Goal: Task Accomplishment & Management: Complete application form

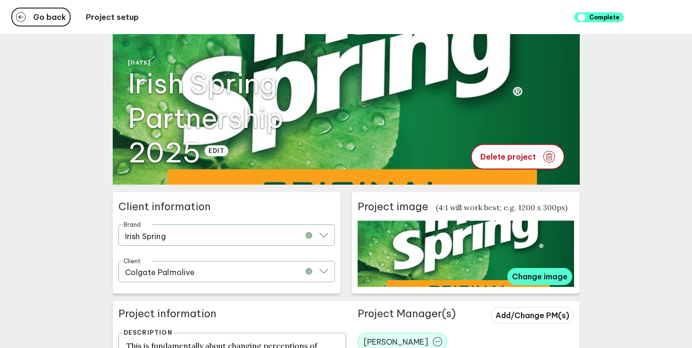
click at [25, 31] on div "Go back Project setup Complete" at bounding box center [346, 17] width 692 height 34
click at [26, 21] on button "Go back" at bounding box center [40, 17] width 59 height 19
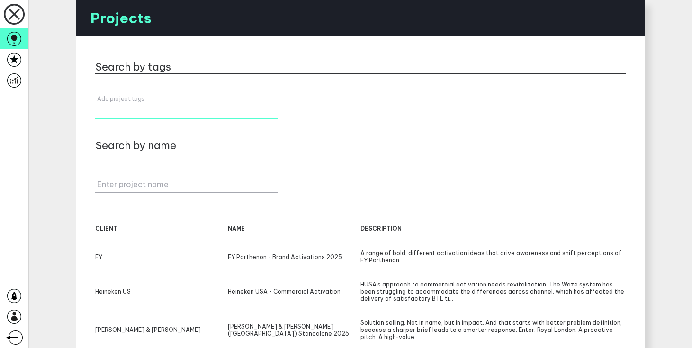
click at [148, 104] on div "Add project tags" at bounding box center [186, 107] width 182 height 24
type input "a"
click at [18, 56] on icon at bounding box center [14, 60] width 14 height 14
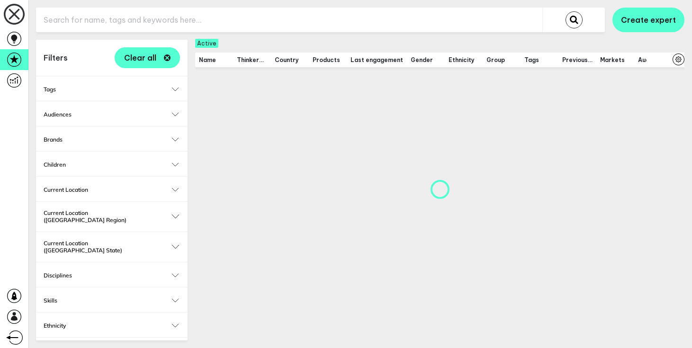
click at [160, 17] on input "text" at bounding box center [289, 20] width 506 height 23
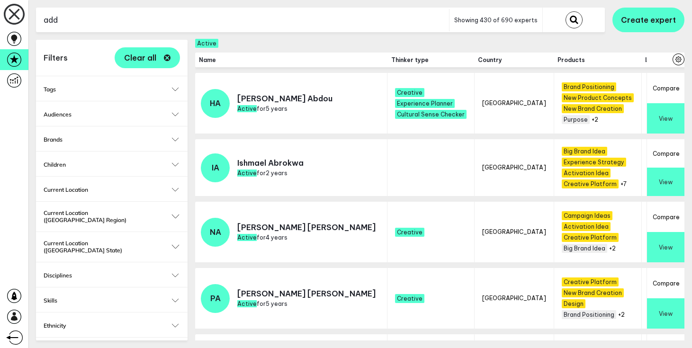
type input "add"
click at [566, 11] on button "submit" at bounding box center [574, 19] width 17 height 17
checkbox input "false"
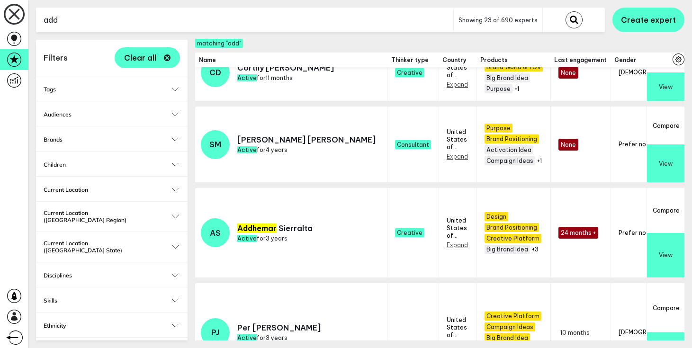
scroll to position [817, 0]
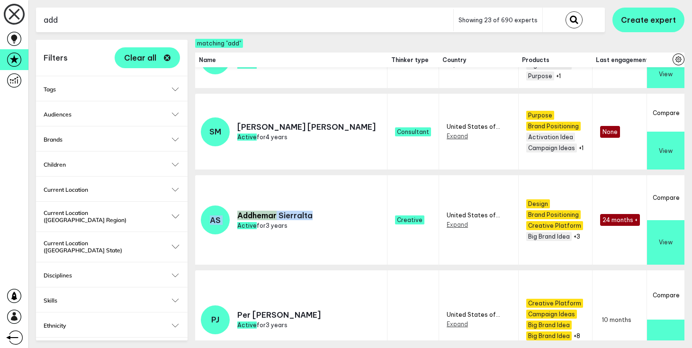
drag, startPoint x: 310, startPoint y: 214, endPoint x: 212, endPoint y: 214, distance: 98.0
click at [212, 214] on div "AS Addhemar Sierralta Active for 3 years" at bounding box center [257, 220] width 112 height 29
click at [240, 216] on mark "Addhemar" at bounding box center [256, 215] width 39 height 9
drag, startPoint x: 239, startPoint y: 216, endPoint x: 312, endPoint y: 215, distance: 73.4
click at [312, 215] on td "AS Addhemar Sierralta Active for 3 years" at bounding box center [291, 222] width 192 height 95
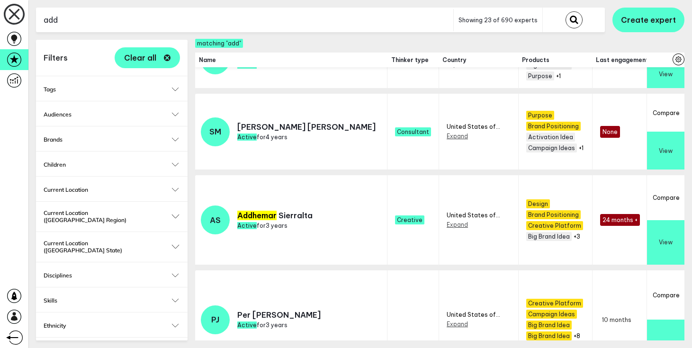
click at [177, 19] on input "add" at bounding box center [244, 20] width 417 height 23
click at [566, 11] on button "submit" at bounding box center [574, 19] width 17 height 17
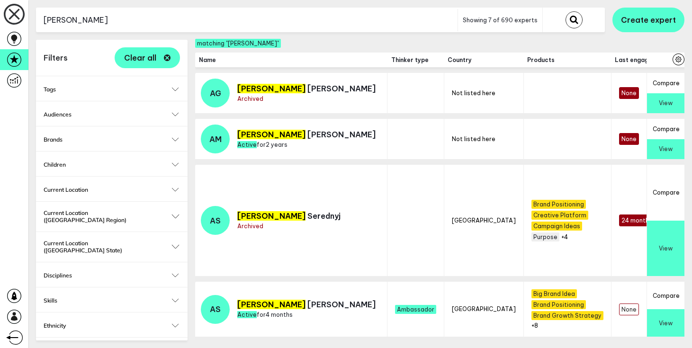
click at [183, 20] on input "[PERSON_NAME]" at bounding box center [247, 20] width 422 height 23
click at [566, 11] on button "submit" at bounding box center [574, 19] width 17 height 17
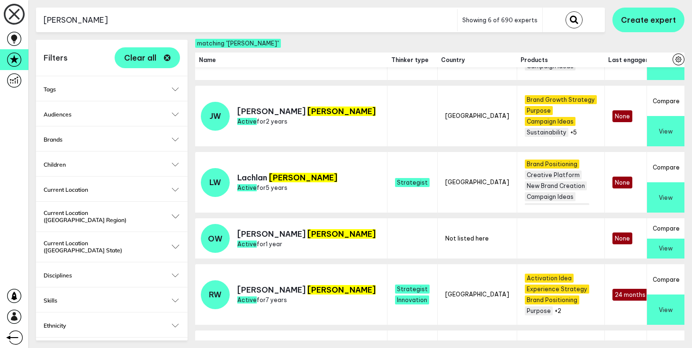
scroll to position [102, 0]
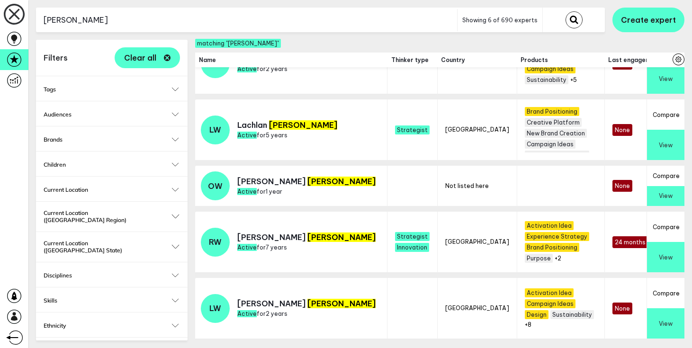
click at [150, 20] on input "[PERSON_NAME]" at bounding box center [246, 20] width 421 height 23
click at [566, 11] on button "submit" at bounding box center [574, 19] width 17 height 17
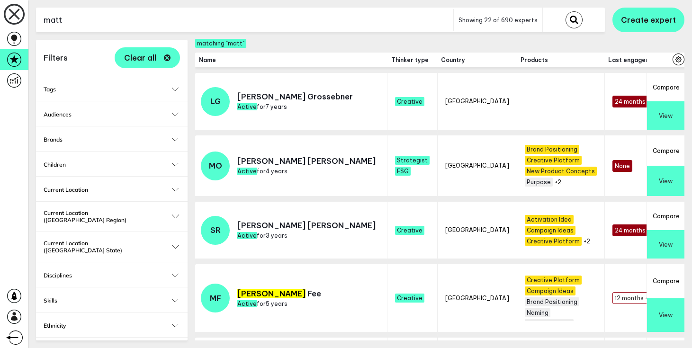
click at [205, 23] on input "matt" at bounding box center [244, 20] width 417 height 23
click at [566, 11] on button "submit" at bounding box center [574, 19] width 17 height 17
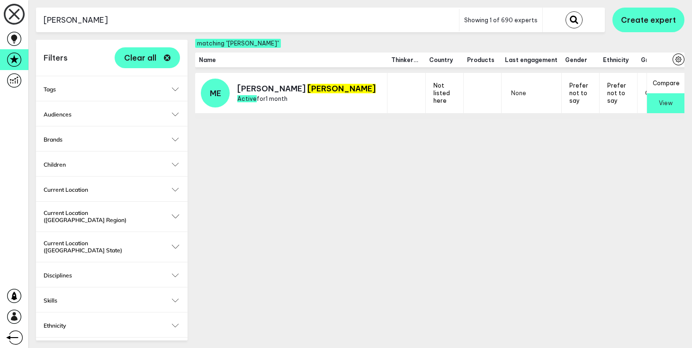
click at [663, 106] on button "View" at bounding box center [665, 103] width 37 height 20
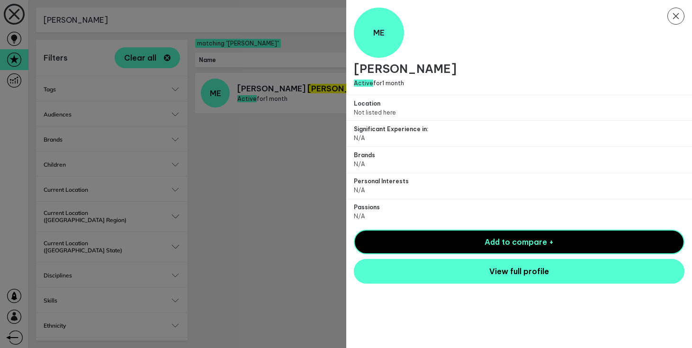
click at [312, 181] on div at bounding box center [346, 174] width 692 height 348
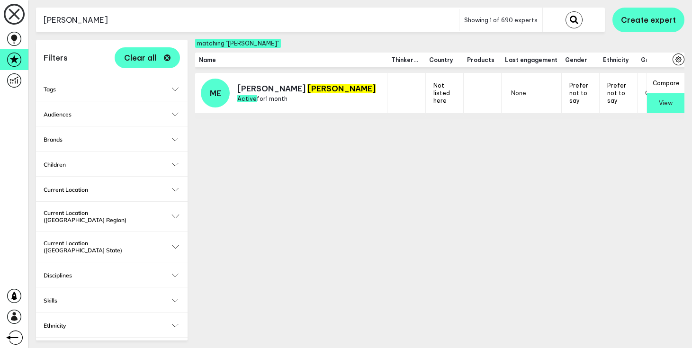
click at [193, 19] on input "[PERSON_NAME]" at bounding box center [247, 20] width 423 height 23
click at [566, 11] on button "submit" at bounding box center [574, 19] width 17 height 17
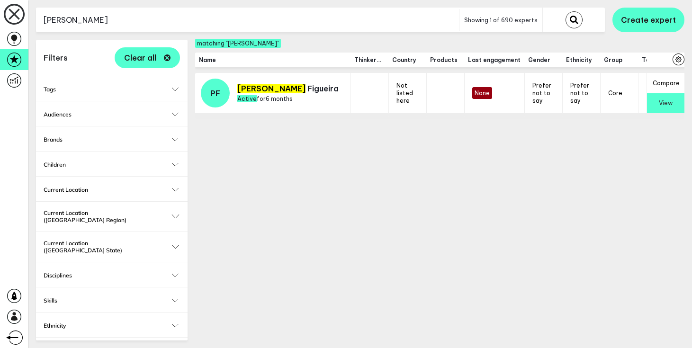
click at [671, 105] on button "View" at bounding box center [665, 103] width 37 height 20
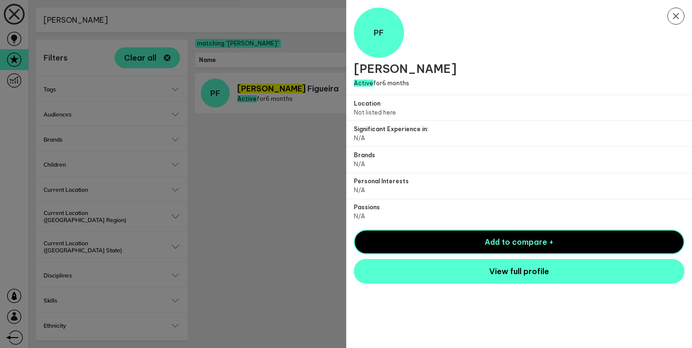
click at [305, 267] on div at bounding box center [346, 174] width 692 height 348
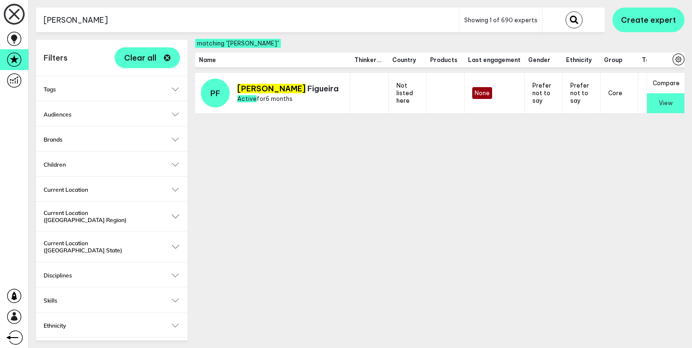
click at [396, 98] on span "Not listed here" at bounding box center [404, 93] width 17 height 22
click at [232, 21] on input "[PERSON_NAME]" at bounding box center [247, 20] width 423 height 23
type input "[PERSON_NAME]"
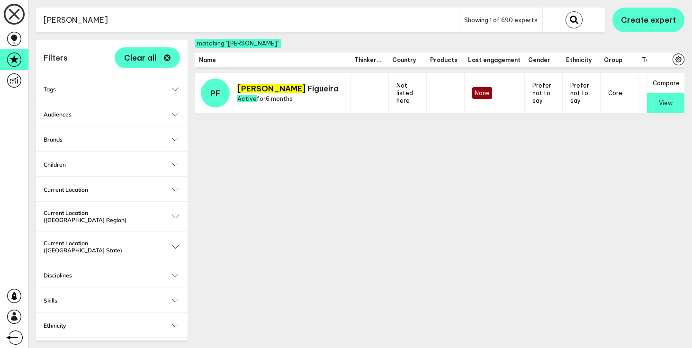
click at [566, 11] on button "submit" at bounding box center [574, 19] width 17 height 17
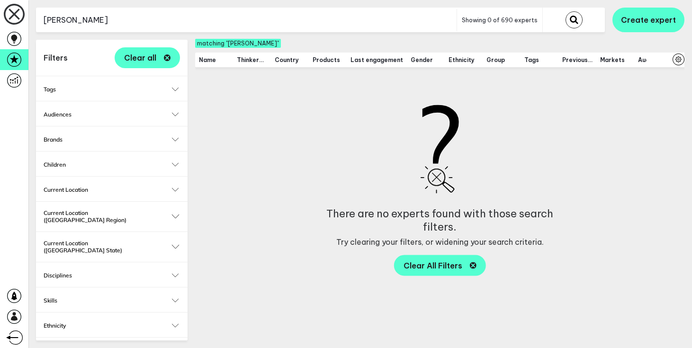
click at [198, 18] on input "[PERSON_NAME]" at bounding box center [246, 20] width 421 height 23
click at [163, 25] on input "text" at bounding box center [246, 20] width 421 height 23
click at [566, 11] on button "submit" at bounding box center [574, 19] width 17 height 17
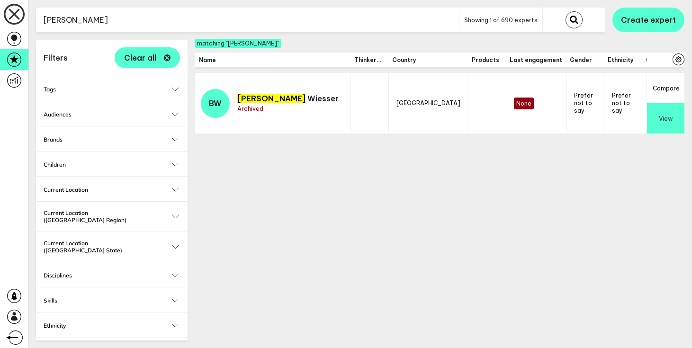
click at [313, 40] on div "matching "[PERSON_NAME]"" at bounding box center [439, 43] width 489 height 7
click at [312, 25] on input "[PERSON_NAME]" at bounding box center [247, 20] width 423 height 23
click at [312, 25] on input "g" at bounding box center [247, 20] width 423 height 23
click at [566, 11] on button "submit" at bounding box center [574, 19] width 17 height 17
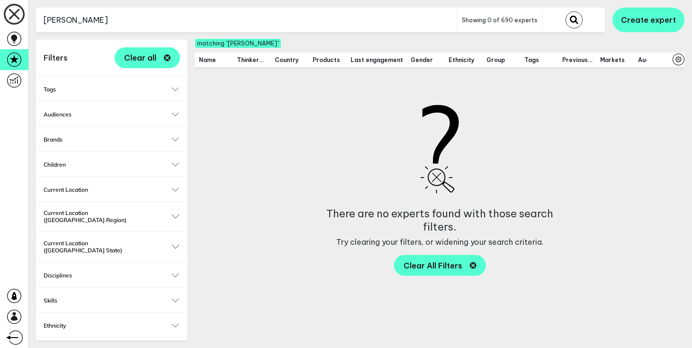
click at [198, 18] on input "[PERSON_NAME]" at bounding box center [246, 20] width 421 height 23
click at [566, 11] on button "submit" at bounding box center [574, 19] width 17 height 17
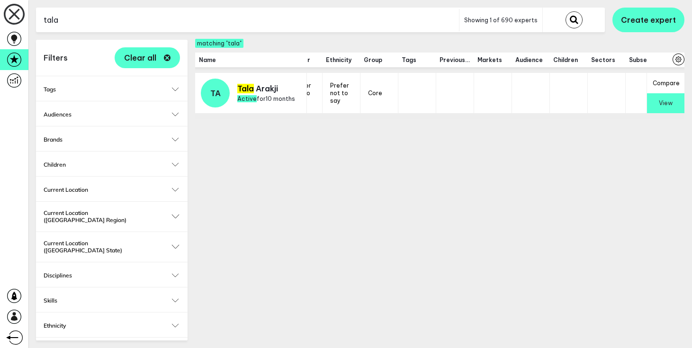
scroll to position [0, 238]
click at [150, 10] on input "tala" at bounding box center [247, 20] width 423 height 23
click at [566, 11] on button "submit" at bounding box center [574, 19] width 17 height 17
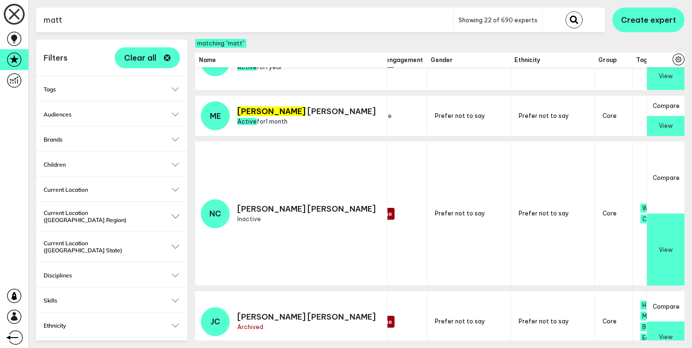
scroll to position [527, 238]
click at [168, 19] on input "matt" at bounding box center [244, 20] width 417 height 23
click at [566, 11] on button "submit" at bounding box center [574, 19] width 17 height 17
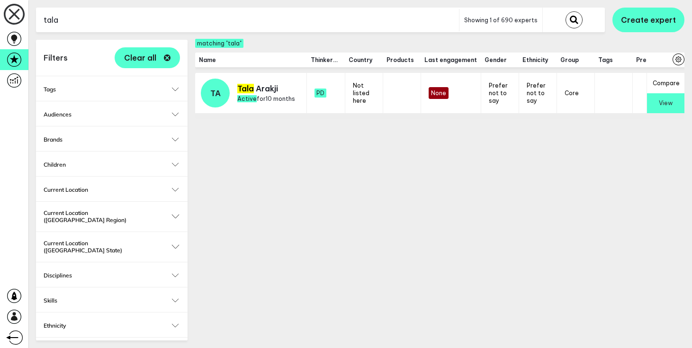
click at [202, 14] on input "tala" at bounding box center [247, 20] width 423 height 23
click at [566, 11] on button "submit" at bounding box center [574, 19] width 17 height 17
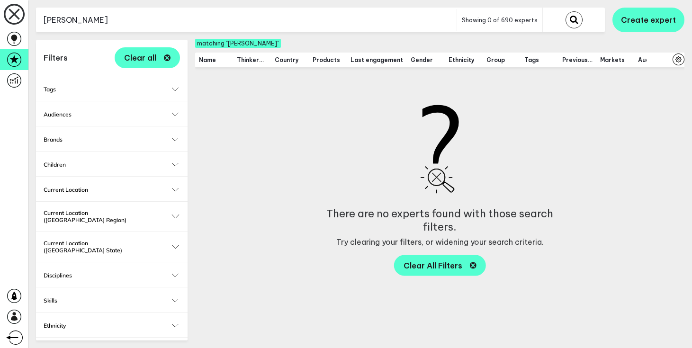
click at [168, 26] on input "[PERSON_NAME]" at bounding box center [246, 20] width 421 height 23
click at [566, 11] on button "submit" at bounding box center [574, 19] width 17 height 17
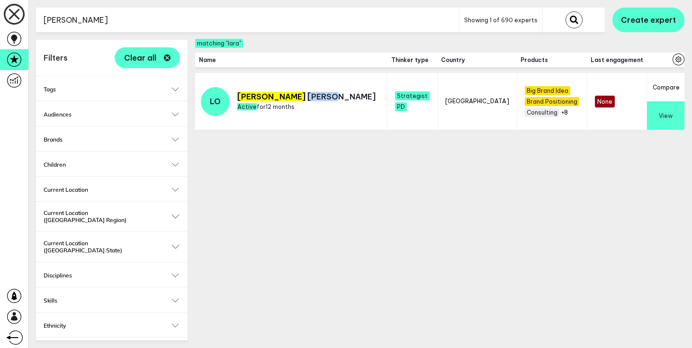
drag, startPoint x: 287, startPoint y: 94, endPoint x: 259, endPoint y: 94, distance: 27.9
click at [259, 94] on p "[PERSON_NAME]" at bounding box center [306, 96] width 138 height 9
copy p "[PERSON_NAME]"
click at [211, 20] on input "[PERSON_NAME]" at bounding box center [247, 20] width 423 height 23
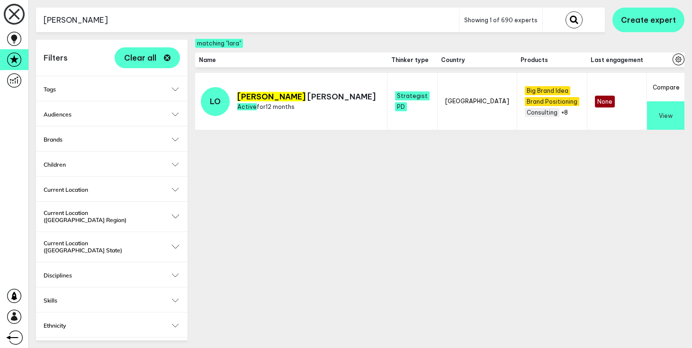
click at [211, 20] on input "[PERSON_NAME]" at bounding box center [247, 20] width 423 height 23
click at [566, 11] on button "submit" at bounding box center [574, 19] width 17 height 17
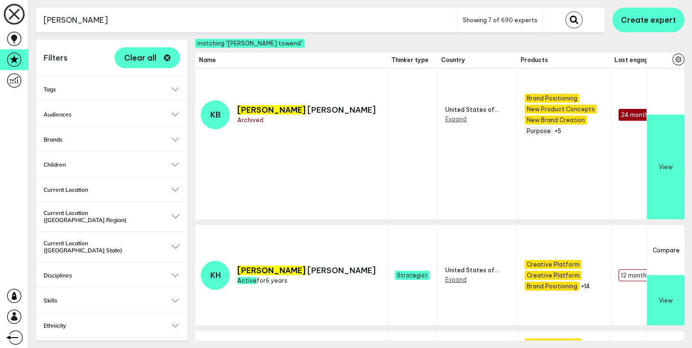
scroll to position [72, 0]
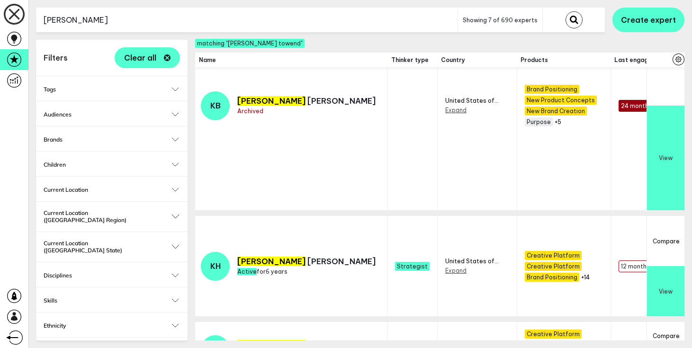
click at [169, 18] on input "[PERSON_NAME]" at bounding box center [247, 20] width 422 height 23
click at [566, 11] on button "submit" at bounding box center [574, 19] width 17 height 17
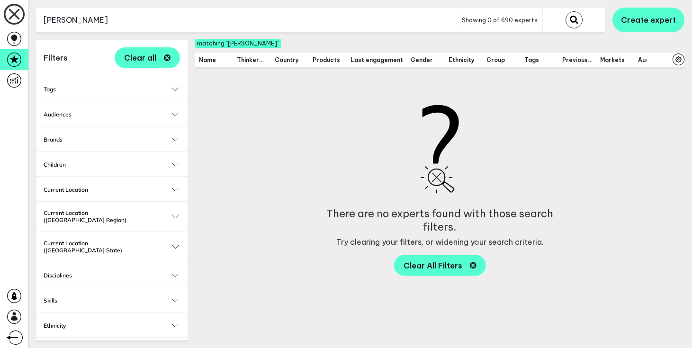
click at [217, 17] on input "[PERSON_NAME]" at bounding box center [246, 20] width 421 height 23
type input "[PERSON_NAME]"
click at [566, 11] on button "submit" at bounding box center [574, 19] width 17 height 17
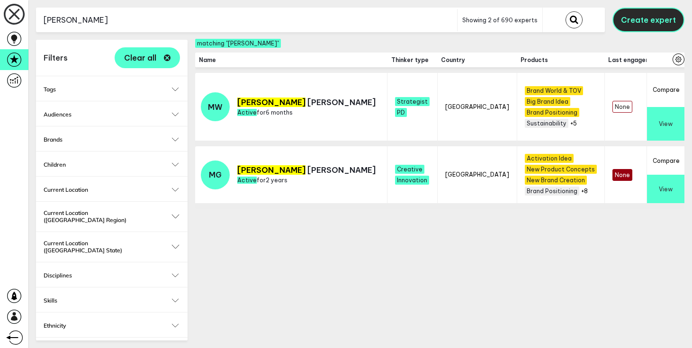
click at [658, 18] on span "Create expert" at bounding box center [648, 19] width 55 height 9
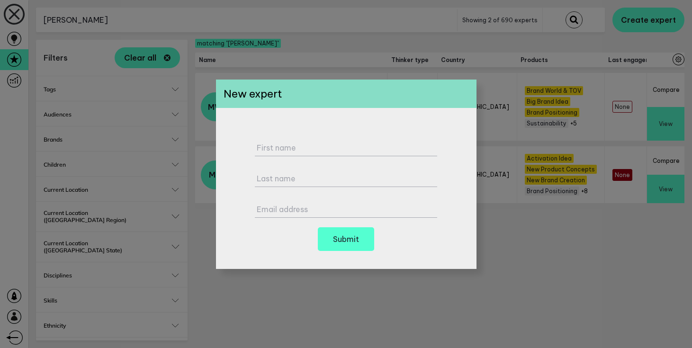
click at [308, 151] on label "First name" at bounding box center [348, 147] width 182 height 9
click at [308, 151] on input "First name" at bounding box center [346, 143] width 182 height 26
type input "[PERSON_NAME]"
type input "Chasen"
click at [274, 209] on label "Email address" at bounding box center [348, 209] width 182 height 9
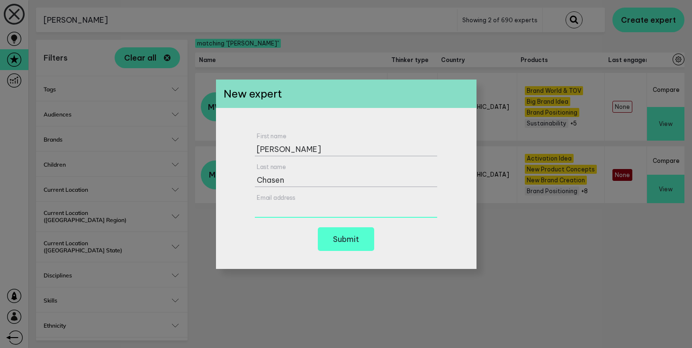
click at [274, 209] on input "Email address" at bounding box center [346, 205] width 182 height 26
paste input "[PERSON_NAME][EMAIL_ADDRESS][DOMAIN_NAME]"
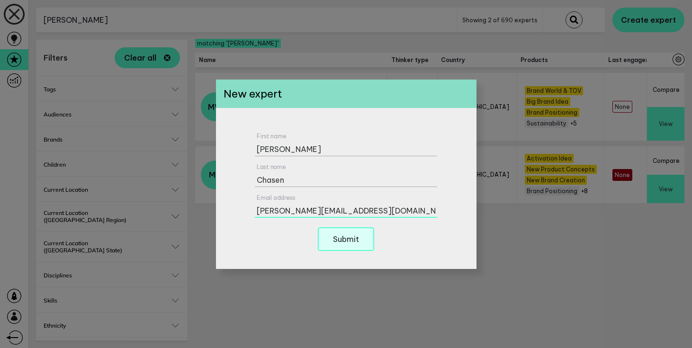
type input "[PERSON_NAME][EMAIL_ADDRESS][DOMAIN_NAME]"
click at [350, 237] on h6 "Submit" at bounding box center [346, 239] width 26 height 8
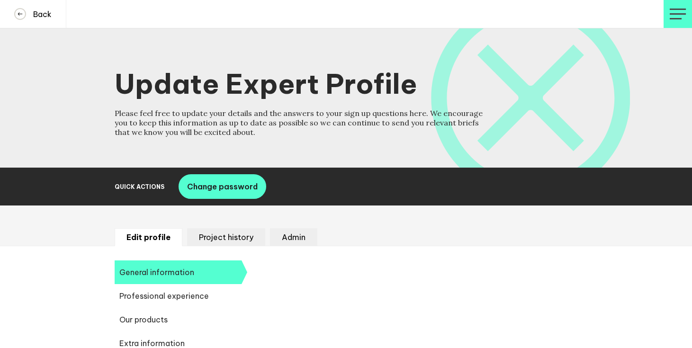
select select "19092"
select select "20252"
select select "19088"
select select "19187"
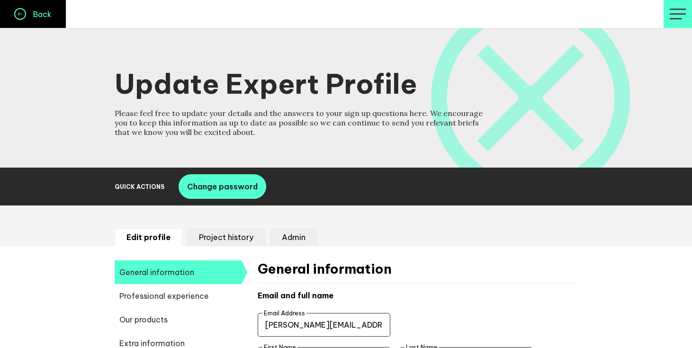
click at [37, 14] on h4 "Back" at bounding box center [39, 13] width 26 height 9
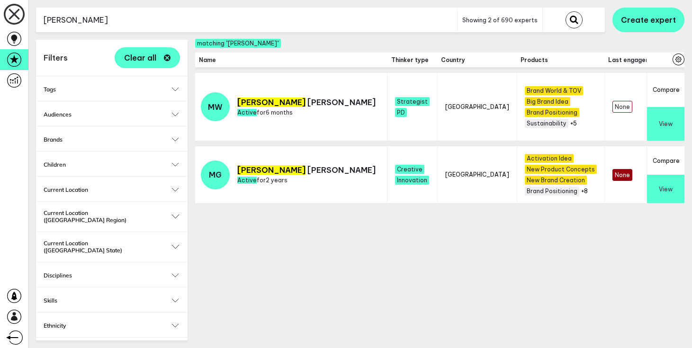
click at [420, 18] on input "[PERSON_NAME]" at bounding box center [246, 20] width 421 height 23
type input "m"
type input "[PERSON_NAME]"
click at [566, 11] on button "submit" at bounding box center [574, 19] width 17 height 17
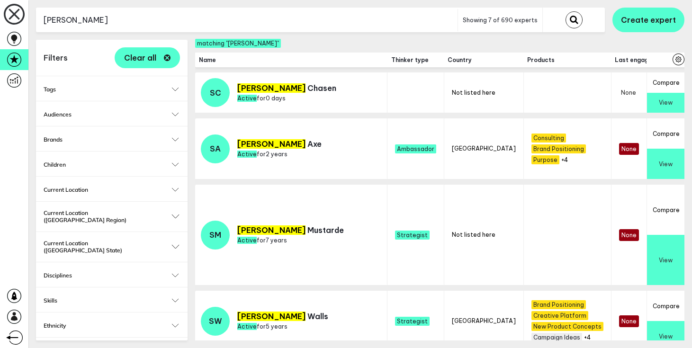
scroll to position [119, 0]
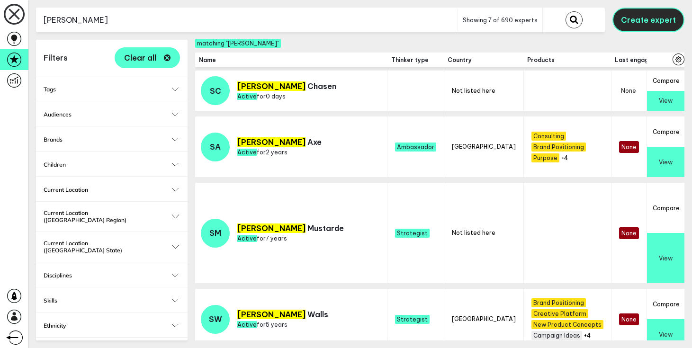
click at [656, 24] on span "Create expert" at bounding box center [648, 19] width 55 height 9
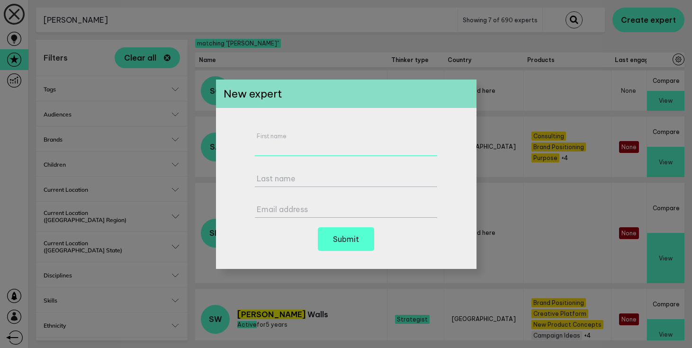
click at [376, 142] on div "First name" at bounding box center [346, 145] width 182 height 24
type input "[PERSON_NAME]"
type input "B"
type input "Villa"
click at [284, 212] on label "Email address" at bounding box center [348, 209] width 182 height 9
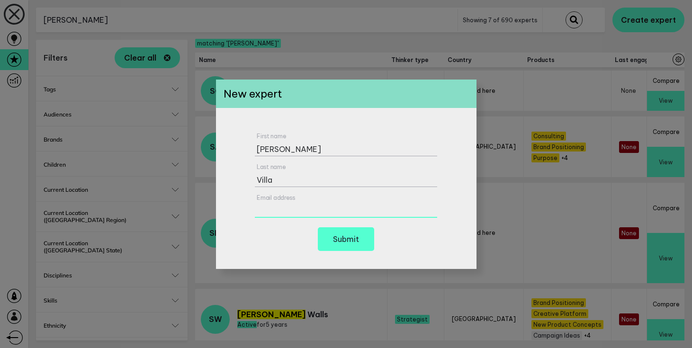
click at [284, 212] on input "Email address" at bounding box center [346, 205] width 182 height 26
paste input "[EMAIL_ADDRESS][DOMAIN_NAME]"
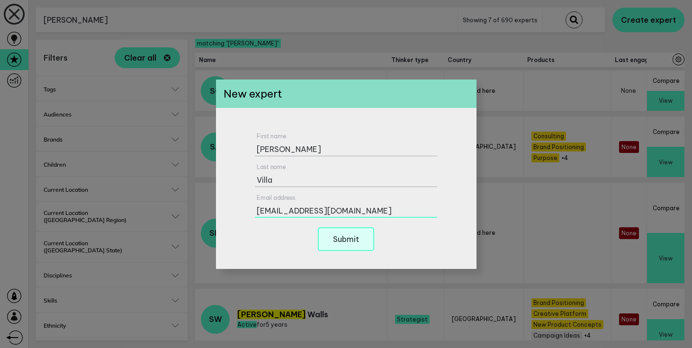
type input "[EMAIL_ADDRESS][DOMAIN_NAME]"
click at [340, 242] on h6 "Submit" at bounding box center [346, 239] width 26 height 8
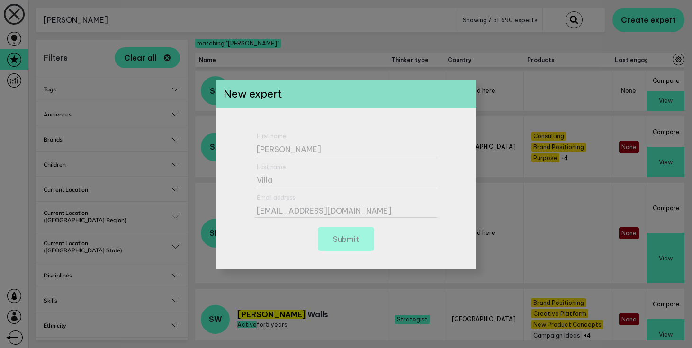
select select "19092"
select select "20252"
select select "19088"
select select "19187"
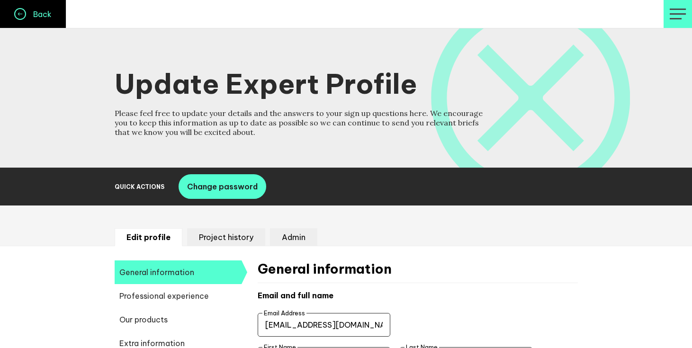
click at [33, 12] on h4 "Back" at bounding box center [39, 13] width 26 height 9
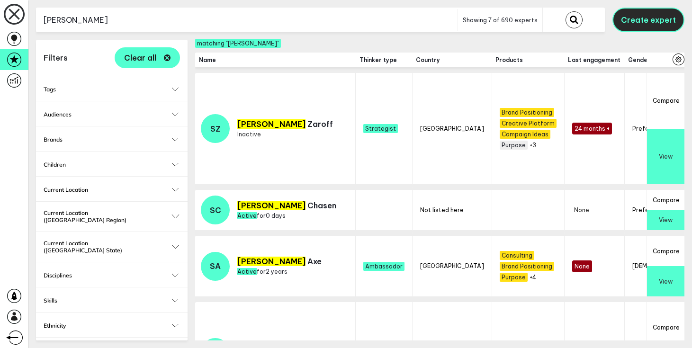
click at [647, 22] on span "Create expert" at bounding box center [648, 19] width 55 height 9
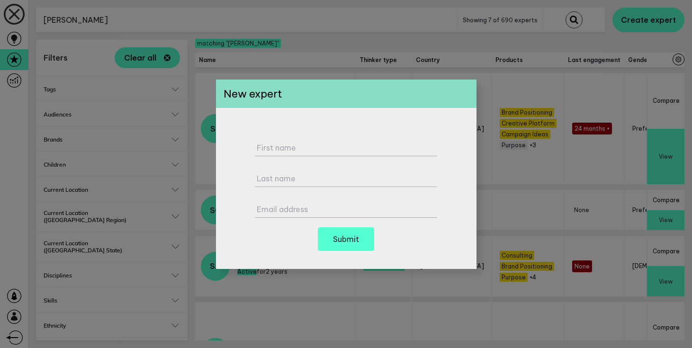
click at [328, 146] on label "First name" at bounding box center [348, 147] width 182 height 9
click at [328, 146] on input "First name" at bounding box center [346, 143] width 182 height 26
type input "[PERSON_NAME]"
click at [296, 212] on label "Email address" at bounding box center [348, 209] width 182 height 9
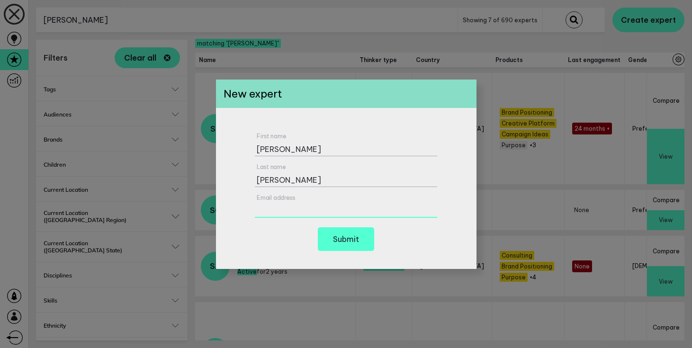
click at [296, 212] on input "Email address" at bounding box center [346, 205] width 182 height 26
paste input "[EMAIL_ADDRESS][DOMAIN_NAME]"
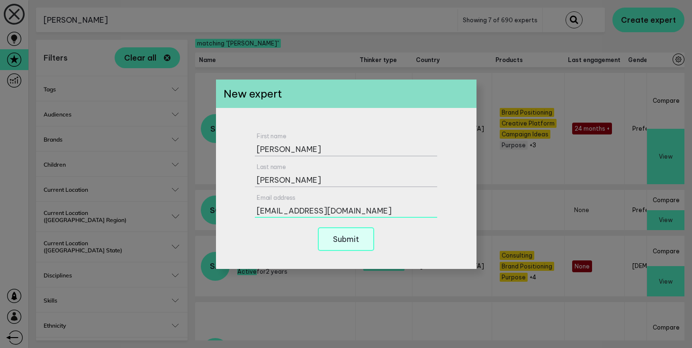
type input "[EMAIL_ADDRESS][DOMAIN_NAME]"
click at [347, 240] on h6 "Submit" at bounding box center [346, 239] width 26 height 8
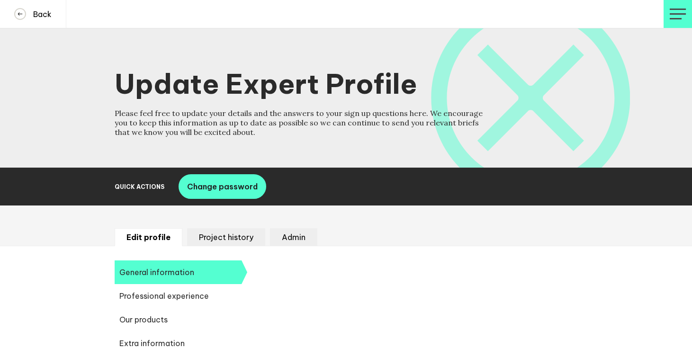
select select "19092"
select select "20252"
select select "19088"
select select "19187"
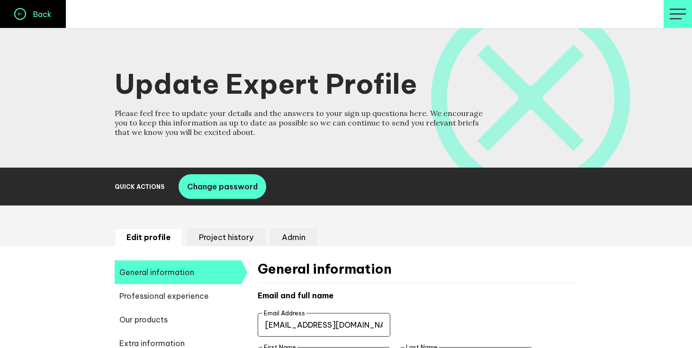
click at [38, 11] on h4 "Back" at bounding box center [39, 13] width 26 height 9
